Goal: Ask a question

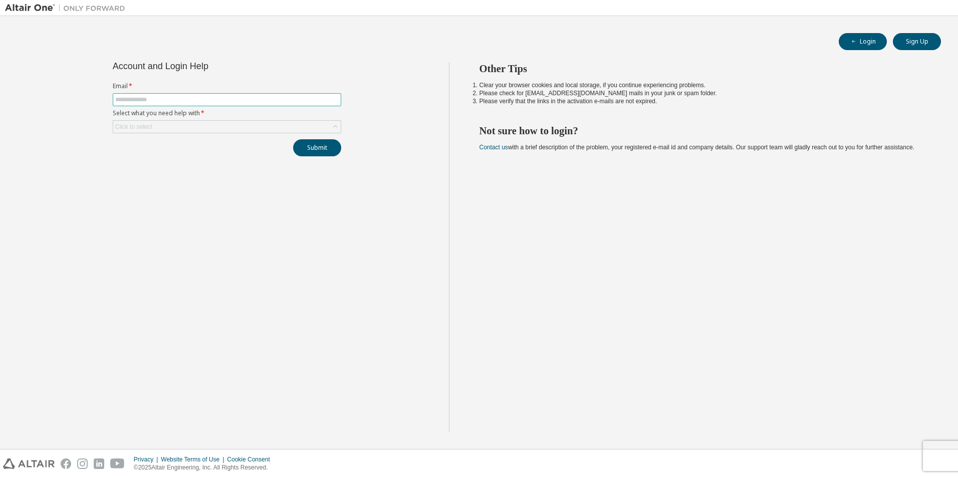
click at [152, 96] on input "text" at bounding box center [226, 100] width 223 height 8
type input "**********"
click at [218, 159] on div "**********" at bounding box center [227, 247] width 444 height 370
click at [248, 122] on div "Click to select" at bounding box center [227, 127] width 228 height 12
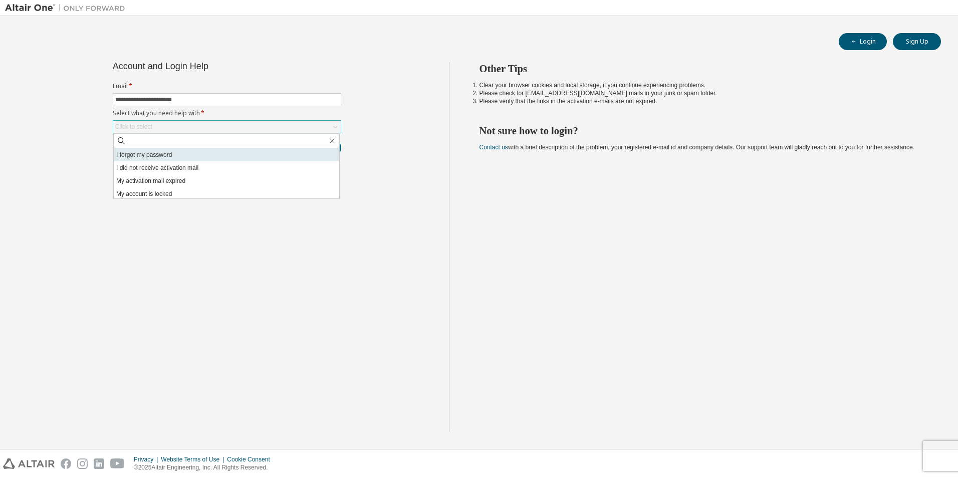
click at [135, 155] on li "I forgot my password" at bounding box center [226, 154] width 225 height 13
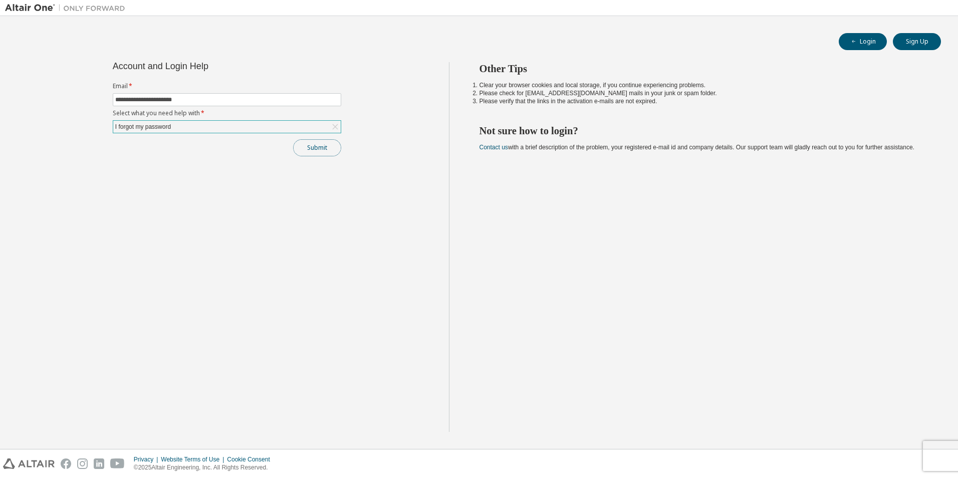
click at [308, 146] on button "Submit" at bounding box center [317, 147] width 48 height 17
click at [308, 151] on button "Submit" at bounding box center [317, 147] width 48 height 17
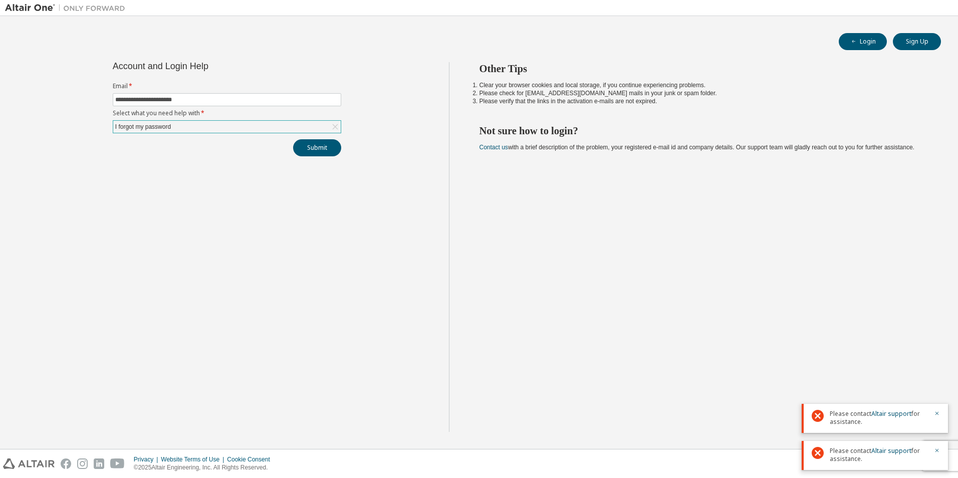
click at [161, 125] on div "I forgot my password" at bounding box center [143, 126] width 59 height 11
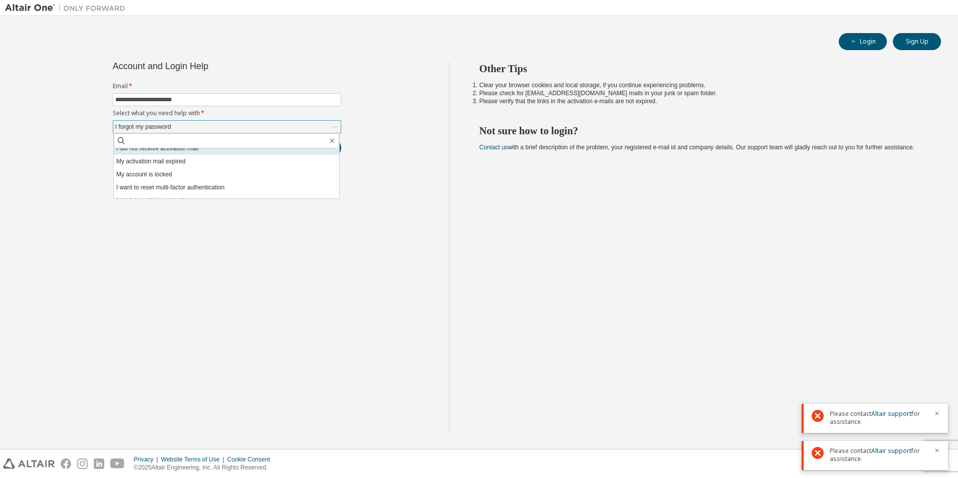
scroll to position [28, 0]
click at [204, 163] on li "My account is locked" at bounding box center [226, 165] width 225 height 13
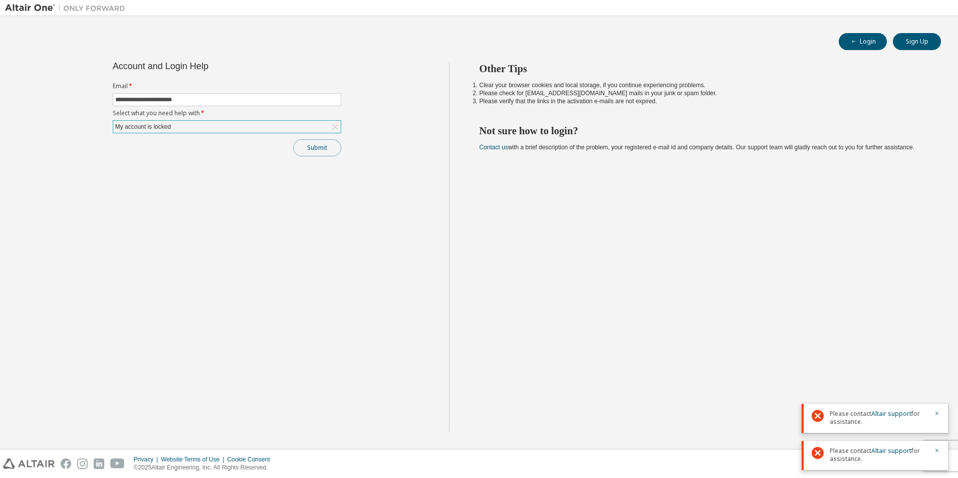
click at [309, 147] on button "Submit" at bounding box center [317, 147] width 48 height 17
click at [899, 375] on link "Altair support" at bounding box center [891, 376] width 40 height 9
